Goal: Task Accomplishment & Management: Use online tool/utility

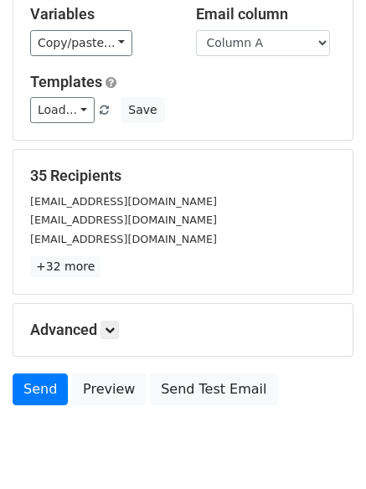
scroll to position [162, 0]
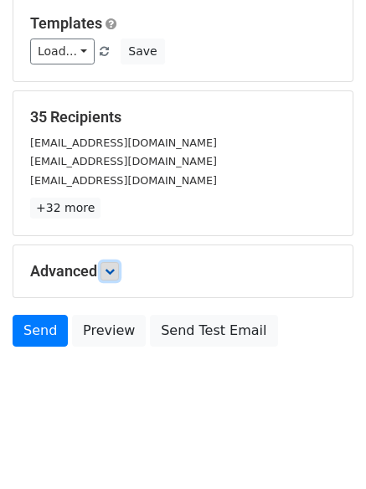
click at [108, 272] on icon at bounding box center [110, 271] width 10 height 10
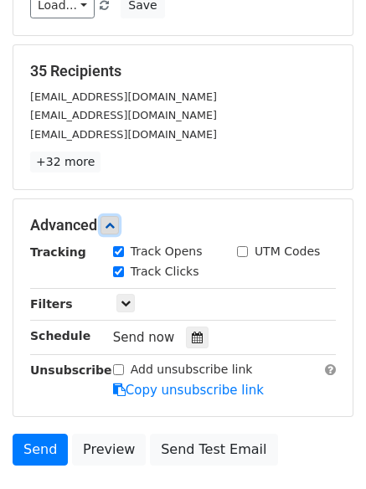
scroll to position [285, 0]
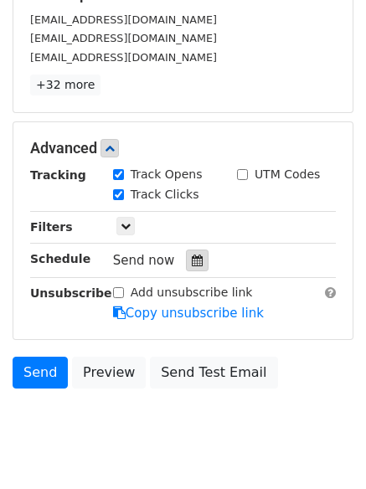
click at [192, 265] on icon at bounding box center [197, 261] width 11 height 12
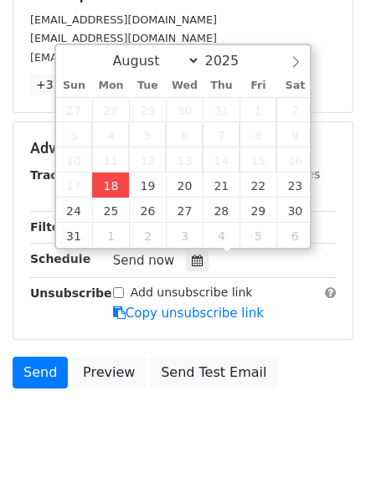
type input "2025-08-18 14:56"
type input "02"
type input "56"
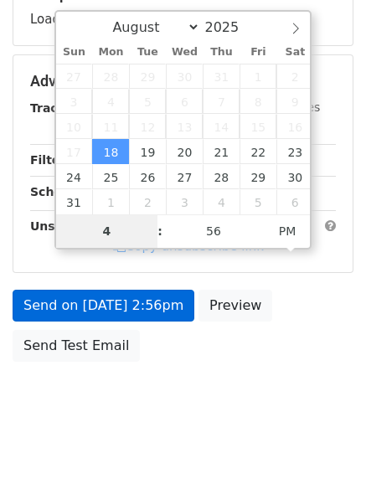
type input "4"
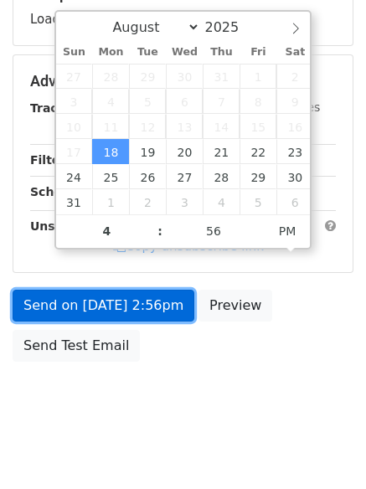
type input "2025-08-18 16:56"
type input "04"
click at [131, 318] on link "Send on Aug 18 at 2:56pm" at bounding box center [104, 306] width 182 height 32
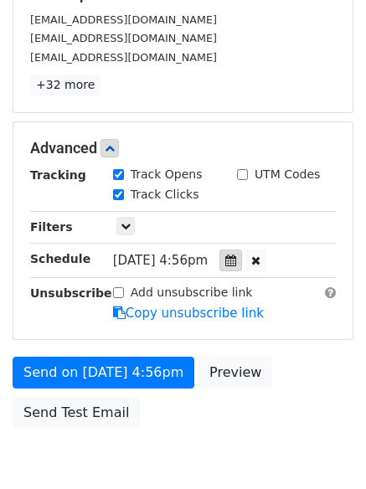
click at [242, 257] on div at bounding box center [231, 261] width 23 height 22
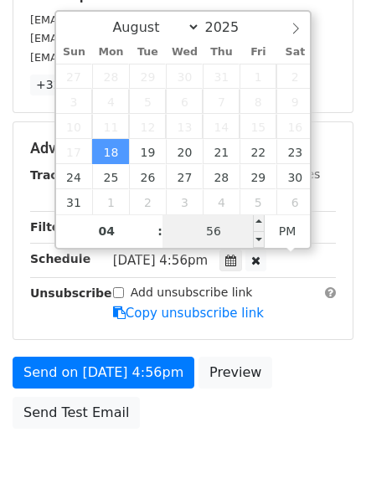
click at [221, 234] on input "56" at bounding box center [214, 231] width 102 height 34
type input "00"
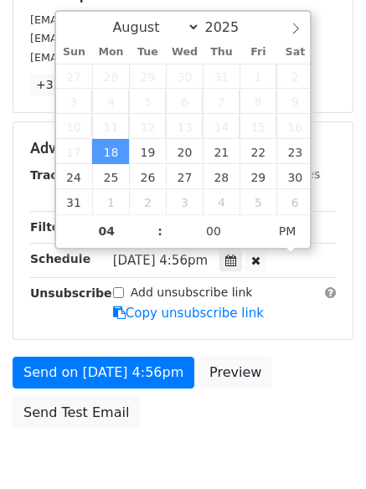
type input "2025-08-18 16:00"
click at [155, 355] on form "Variables Copy/paste... {{Column A}} {{Column B}} {{Column C}} Email column Col…" at bounding box center [183, 122] width 341 height 632
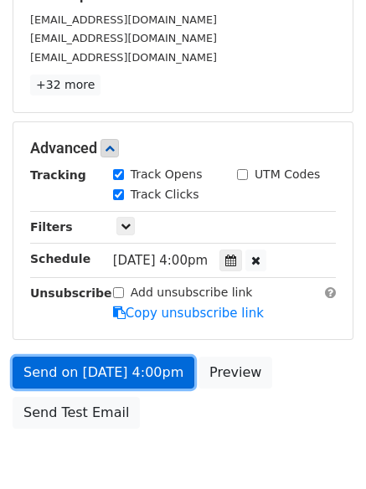
click at [158, 377] on link "Send on Aug 18 at 4:00pm" at bounding box center [104, 373] width 182 height 32
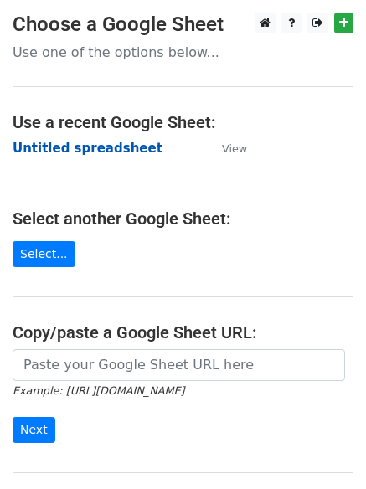
click at [111, 143] on strong "Untitled spreadsheet" at bounding box center [88, 148] width 150 height 15
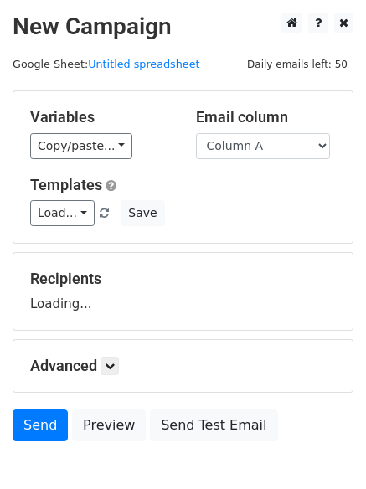
click at [256, 150] on select "Column A Column B Column C" at bounding box center [263, 146] width 134 height 26
select select "Column B"
click at [196, 133] on select "Column A Column B Column C" at bounding box center [263, 146] width 134 height 26
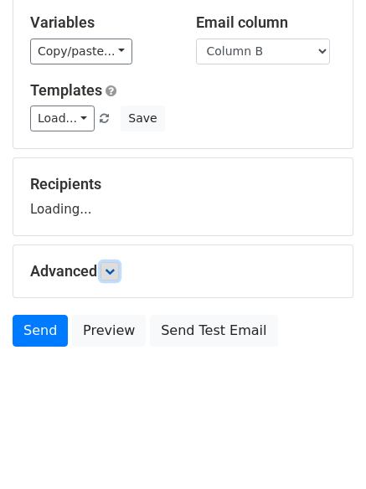
click at [107, 276] on link at bounding box center [110, 271] width 18 height 18
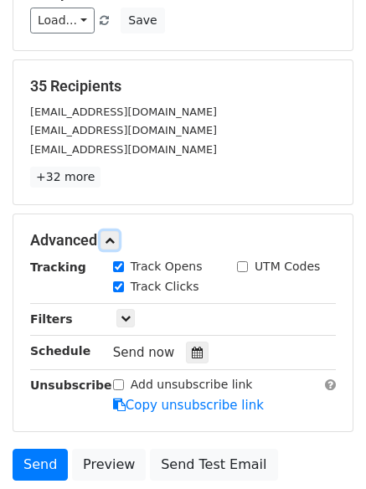
scroll to position [194, 0]
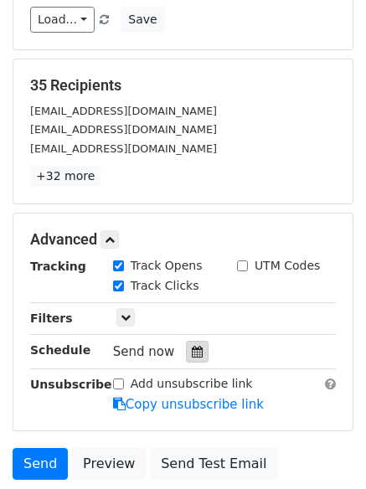
click at [192, 348] on icon at bounding box center [197, 352] width 11 height 12
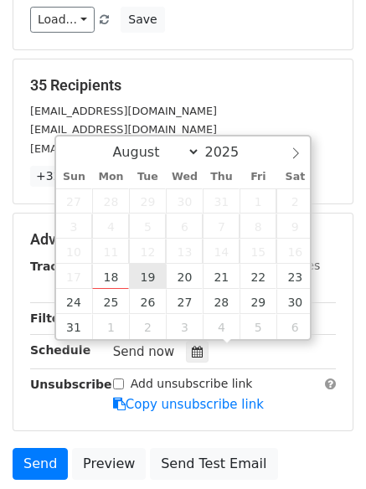
type input "2025-08-19 12:00"
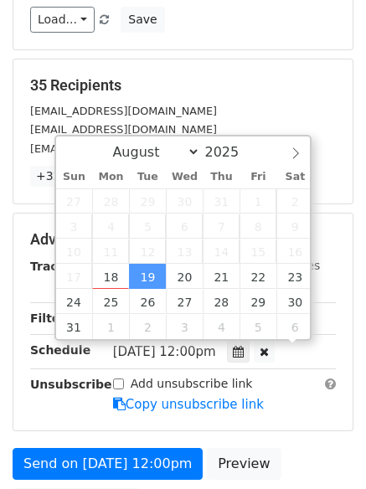
scroll to position [1, 0]
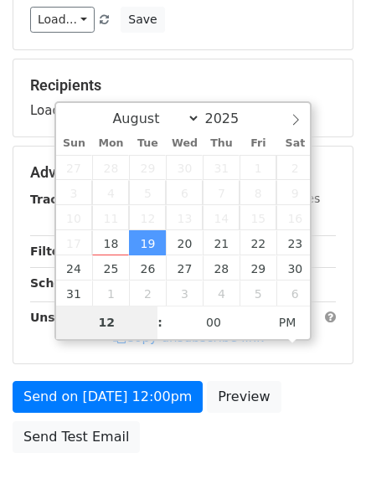
type input "5"
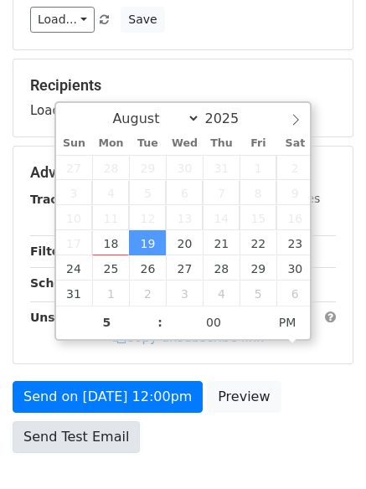
type input "2025-08-19 17:00"
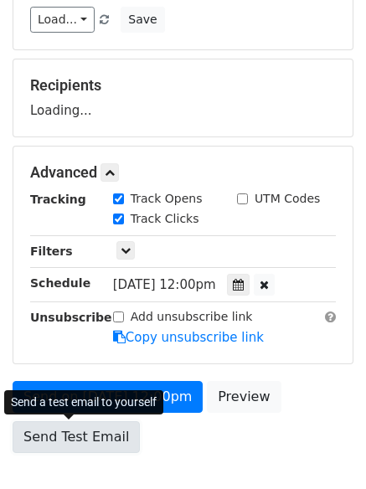
click at [118, 421] on link "Send Test Email" at bounding box center [76, 437] width 127 height 32
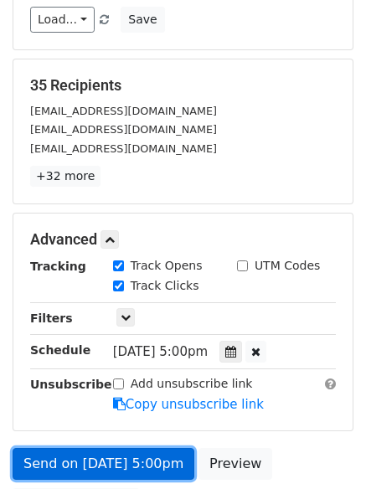
click at [155, 464] on body "New Campaign Daily emails left: 50 Google Sheet: Untitled spreadsheet Variables…" at bounding box center [183, 207] width 366 height 777
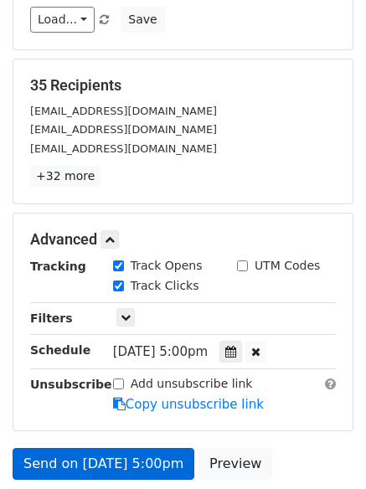
scroll to position [366, 0]
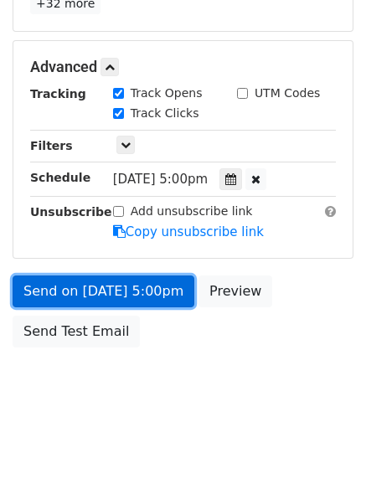
click at [141, 287] on link "Send on Aug 19 at 5:00pm" at bounding box center [104, 292] width 182 height 32
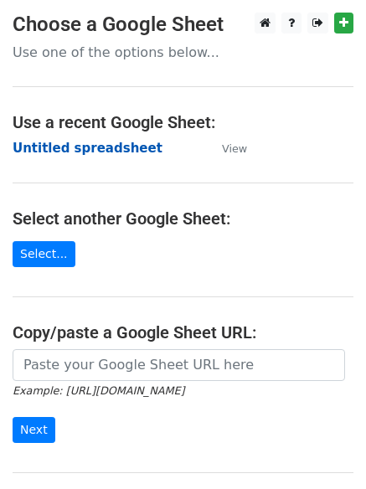
click at [115, 147] on strong "Untitled spreadsheet" at bounding box center [88, 148] width 150 height 15
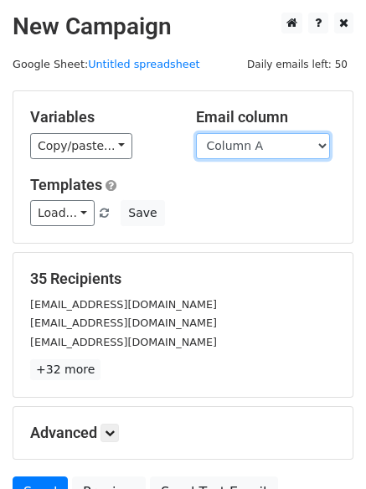
click at [302, 156] on select "Column A Column B Column C" at bounding box center [263, 146] width 134 height 26
select select "Column C"
click at [196, 133] on select "Column A Column B Column C" at bounding box center [263, 146] width 134 height 26
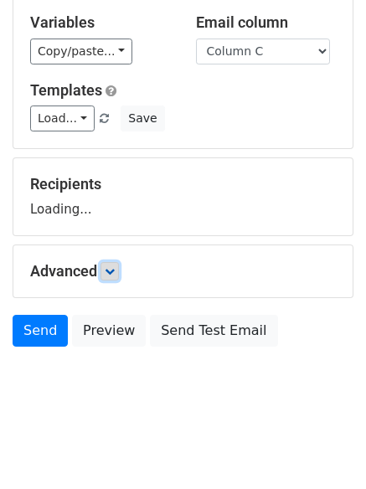
click at [111, 271] on icon at bounding box center [110, 271] width 10 height 10
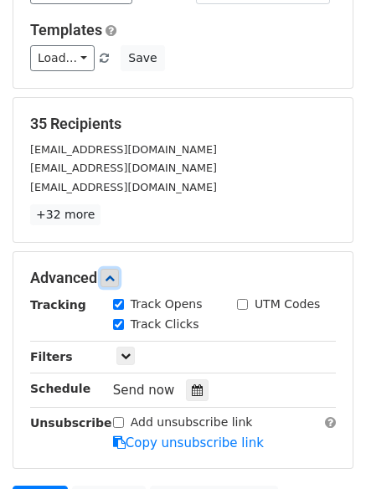
scroll to position [266, 0]
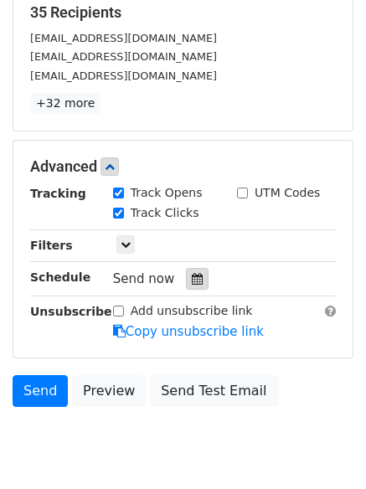
click at [192, 277] on icon at bounding box center [197, 279] width 11 height 12
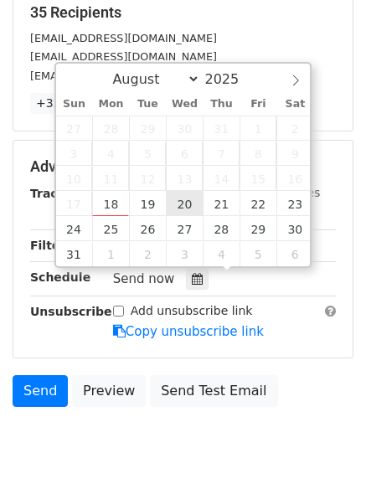
type input "2025-08-20 12:00"
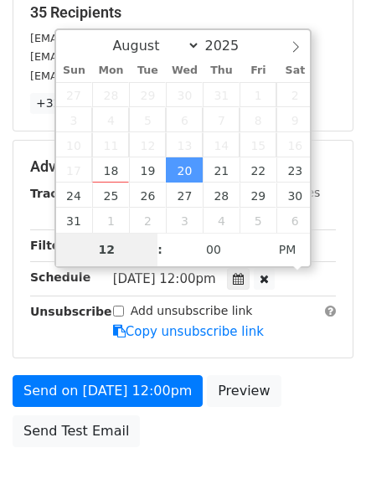
type input "6"
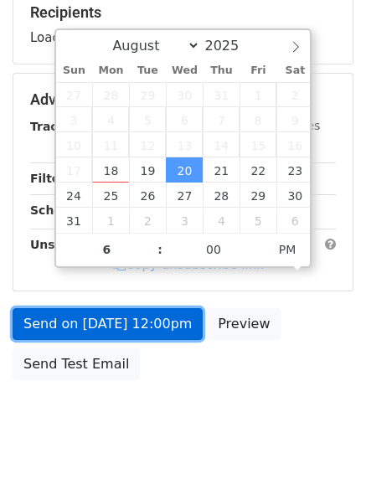
type input "2025-08-20 18:00"
click at [156, 316] on link "Send on Aug 20 at 12:00pm" at bounding box center [108, 324] width 190 height 32
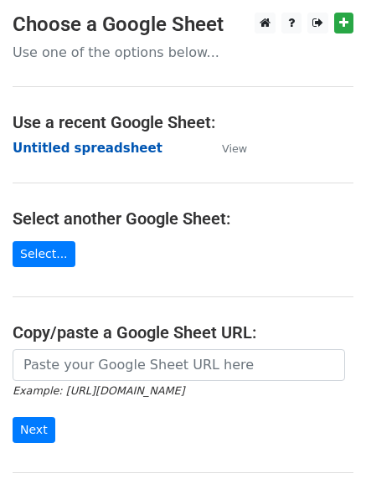
click at [119, 143] on strong "Untitled spreadsheet" at bounding box center [88, 148] width 150 height 15
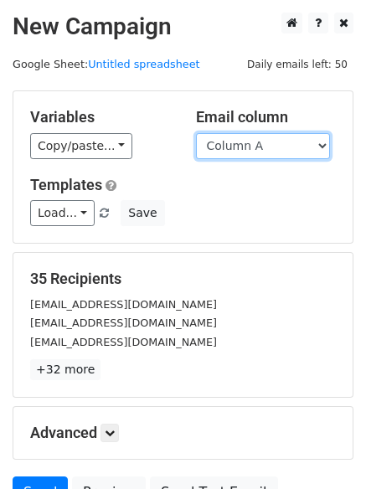
click at [256, 147] on select "Column A Column B Column C" at bounding box center [263, 146] width 134 height 26
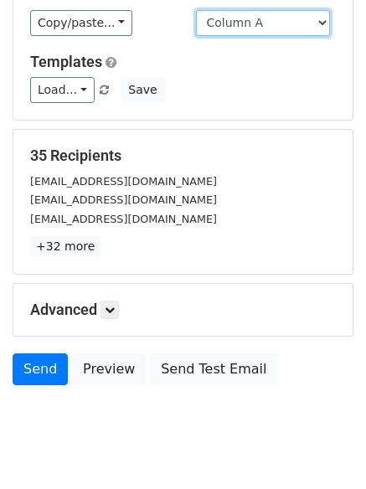
scroll to position [162, 0]
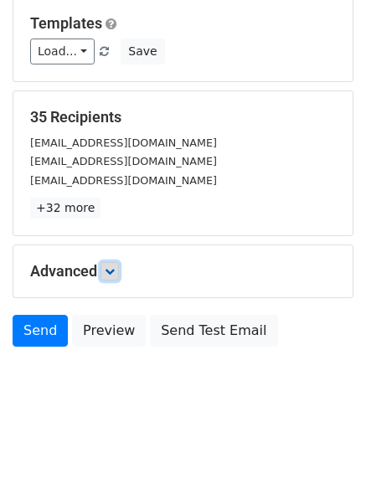
click at [115, 274] on icon at bounding box center [110, 271] width 10 height 10
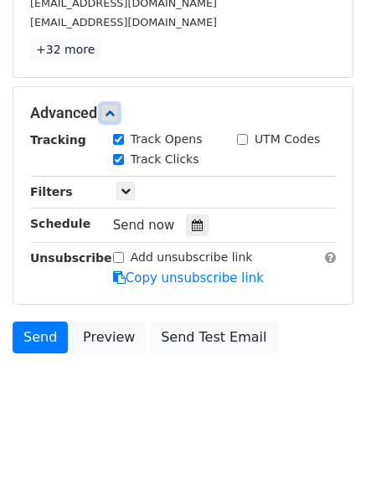
scroll to position [326, 0]
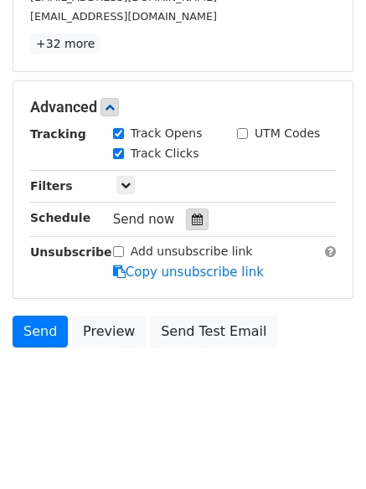
click at [198, 227] on div at bounding box center [197, 220] width 23 height 22
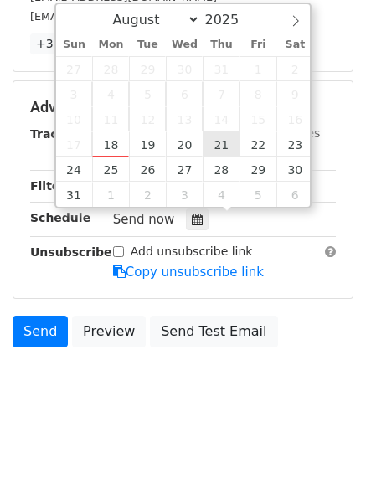
type input "[DATE] 12:00"
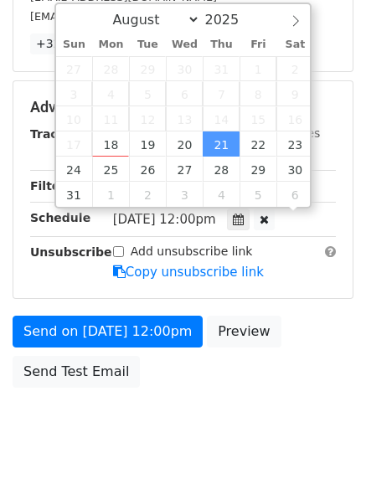
scroll to position [1, 0]
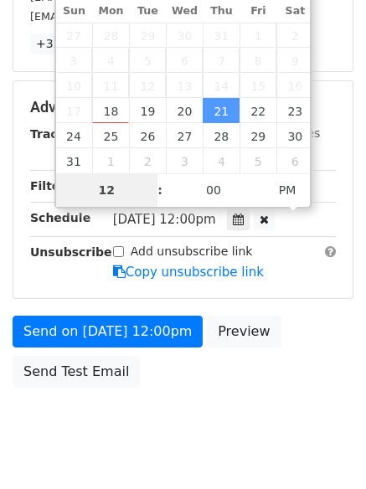
type input "7"
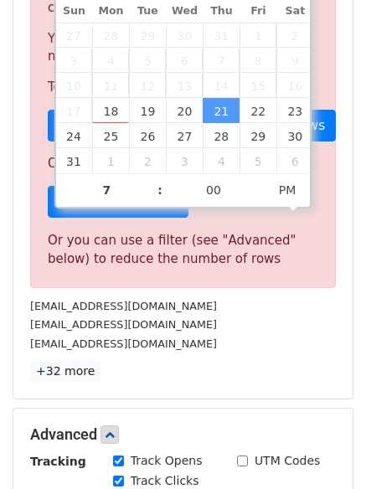
type input "[DATE] 19:00"
click at [154, 298] on div "[EMAIL_ADDRESS][DOMAIN_NAME]" at bounding box center [183, 306] width 331 height 19
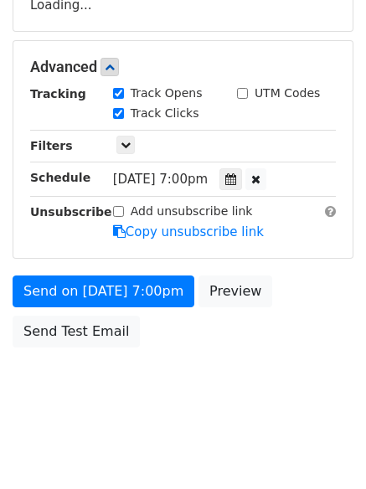
scroll to position [338, 0]
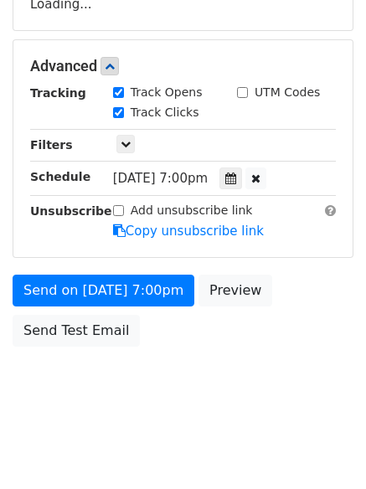
click at [161, 291] on form "Variables Copy/paste... {{Column A}} {{Column B}} {{Column C}} Email column Col…" at bounding box center [183, 73] width 341 height 565
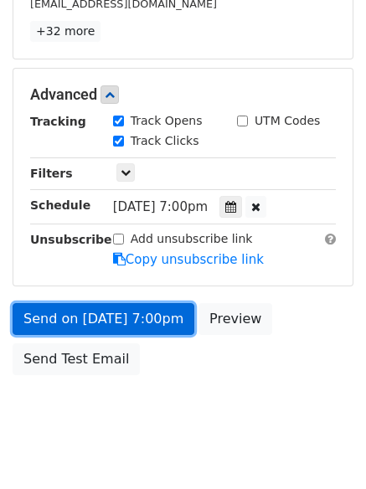
click at [179, 327] on link "Send on Aug 21 at 7:00pm" at bounding box center [104, 319] width 182 height 32
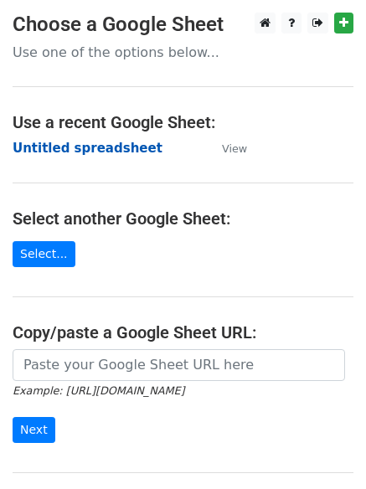
click at [80, 150] on strong "Untitled spreadsheet" at bounding box center [88, 148] width 150 height 15
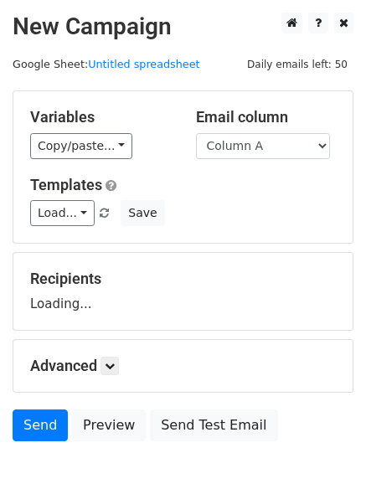
drag, startPoint x: 228, startPoint y: 141, endPoint x: 225, endPoint y: 168, distance: 27.0
click at [228, 141] on select "Column A Column B Column C" at bounding box center [263, 146] width 134 height 26
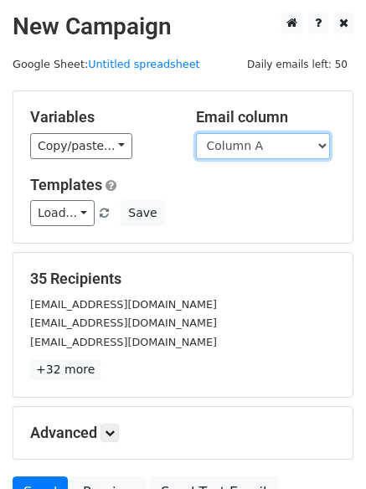
click at [261, 144] on select "Column A Column B Column C" at bounding box center [263, 146] width 134 height 26
select select "Column B"
click at [196, 133] on select "Column A Column B Column C" at bounding box center [263, 146] width 134 height 26
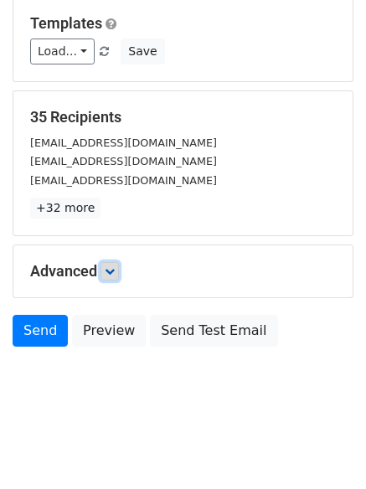
click at [109, 275] on icon at bounding box center [110, 271] width 10 height 10
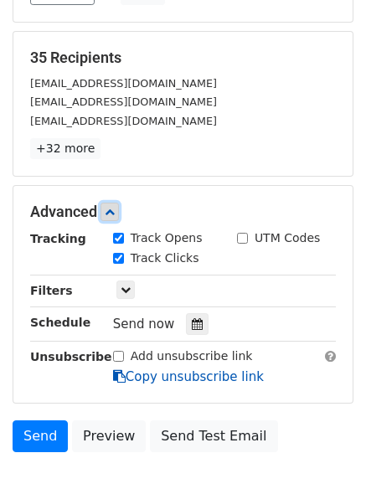
scroll to position [315, 0]
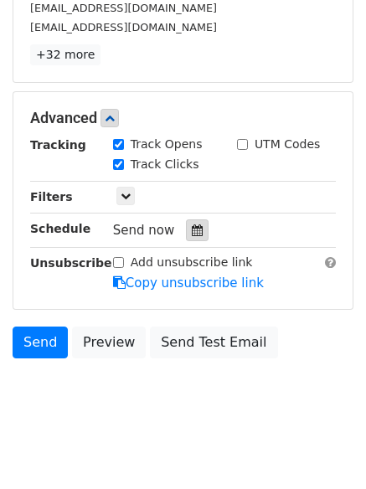
click at [192, 226] on icon at bounding box center [197, 231] width 11 height 12
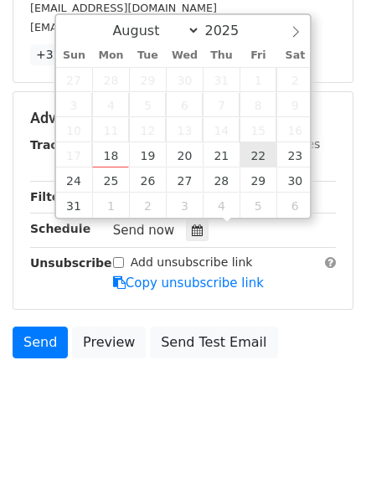
type input "2025-08-22 12:00"
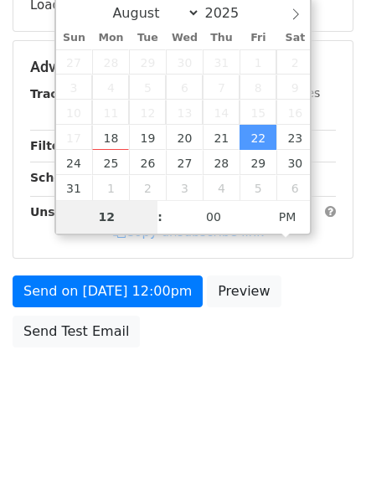
type input "8"
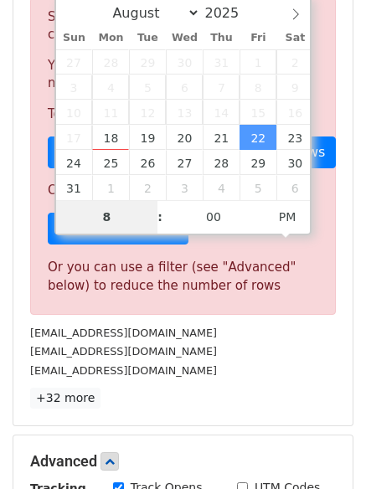
scroll to position [315, 0]
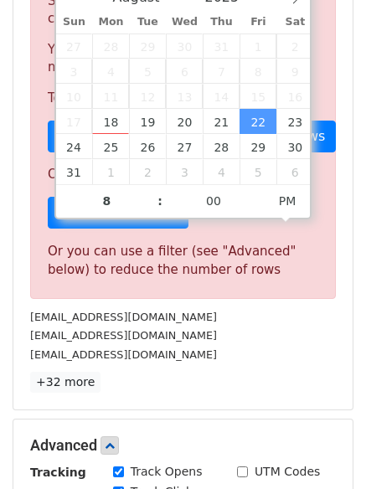
type input "2025-08-22 20:00"
click at [214, 385] on p "+32 more" at bounding box center [183, 382] width 306 height 21
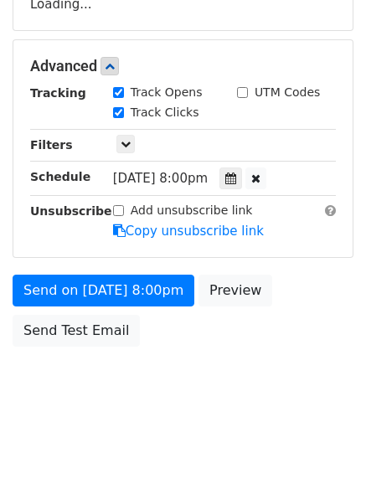
scroll to position [299, 0]
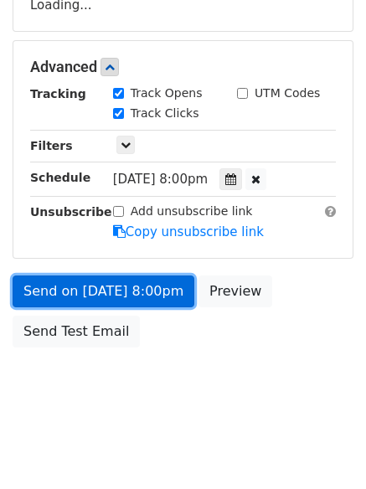
click at [158, 286] on form "Variables Copy/paste... {{Column A}} {{Column B}} {{Column C}} Email column Col…" at bounding box center [183, 73] width 341 height 565
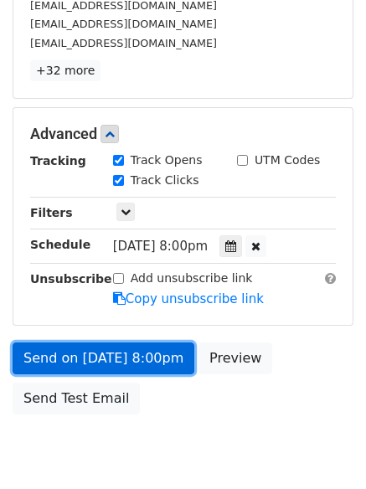
click at [136, 359] on link "Send on Aug 22 at 8:00pm" at bounding box center [104, 359] width 182 height 32
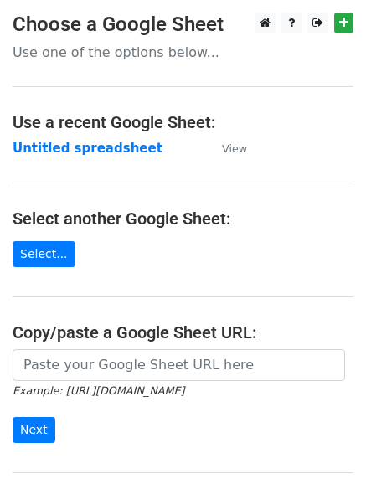
click at [83, 157] on td "Untitled spreadsheet" at bounding box center [109, 148] width 193 height 19
click at [54, 147] on strong "Untitled spreadsheet" at bounding box center [88, 148] width 150 height 15
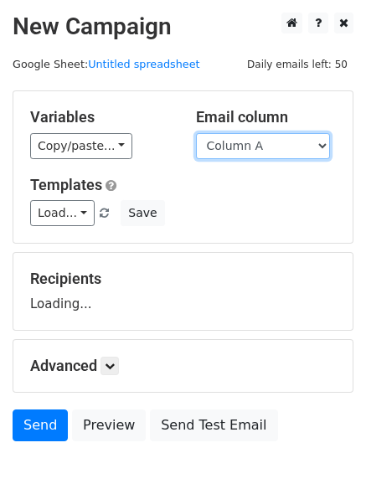
click at [289, 149] on select "Column A Column B Column C" at bounding box center [263, 146] width 134 height 26
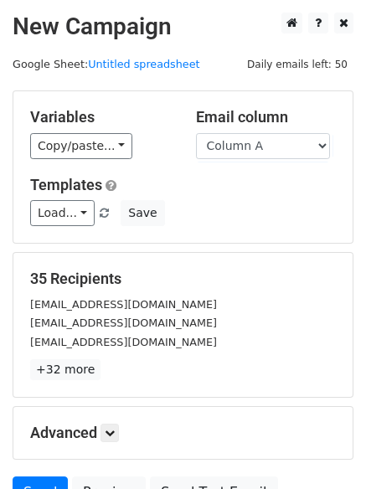
click at [274, 160] on div "Variables Copy/paste... {{Column A}} {{Column B}} {{Column C}} Email column Col…" at bounding box center [182, 167] width 339 height 152
click at [274, 144] on select "Column A Column B Column C" at bounding box center [263, 146] width 134 height 26
select select "Column C"
click at [196, 133] on select "Column A Column B Column C" at bounding box center [263, 146] width 134 height 26
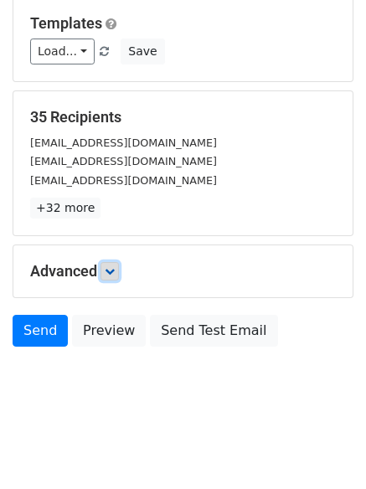
click at [113, 270] on icon at bounding box center [110, 271] width 10 height 10
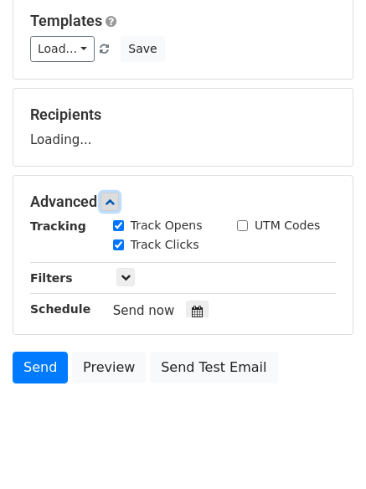
scroll to position [191, 0]
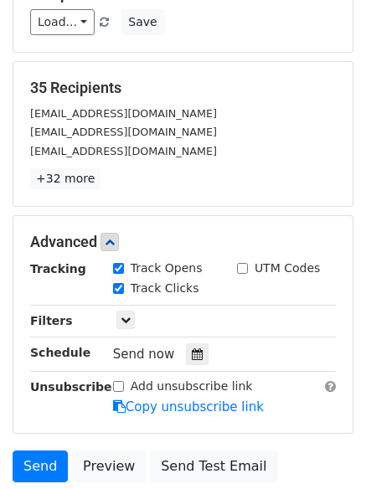
click at [190, 287] on div "Track Clicks" at bounding box center [163, 290] width 124 height 20
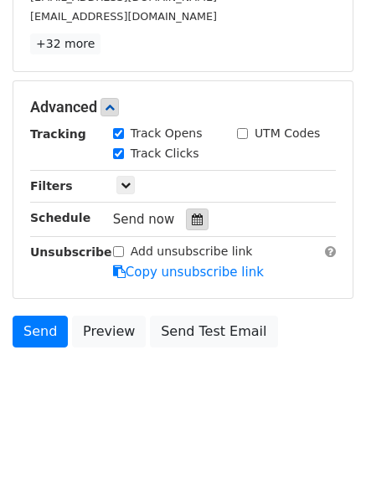
click at [195, 222] on div at bounding box center [197, 220] width 23 height 22
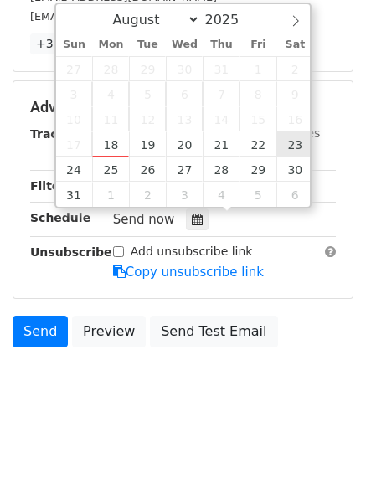
type input "[DATE] 12:00"
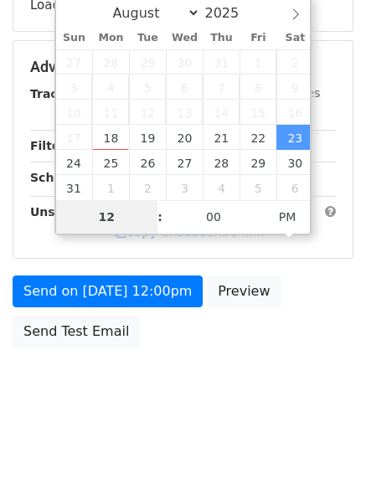
type input "9"
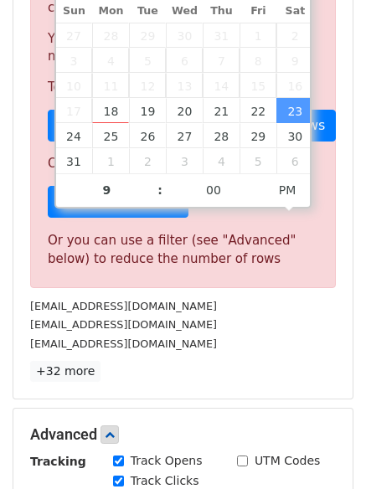
type input "[DATE] 21:00"
click at [154, 298] on div "[EMAIL_ADDRESS][DOMAIN_NAME]" at bounding box center [183, 306] width 331 height 19
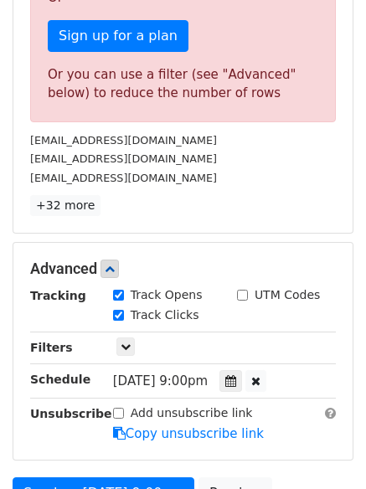
scroll to position [299, 0]
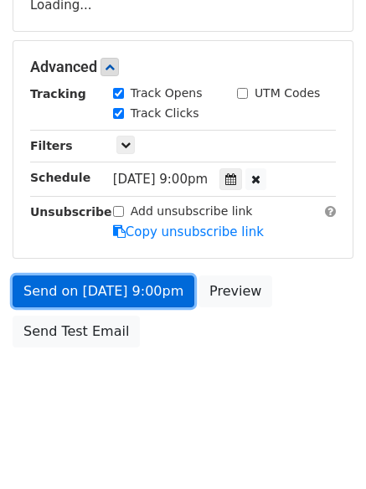
click at [148, 303] on link "Send on [DATE] 9:00pm" at bounding box center [104, 292] width 182 height 32
